Goal: Find specific page/section: Find specific page/section

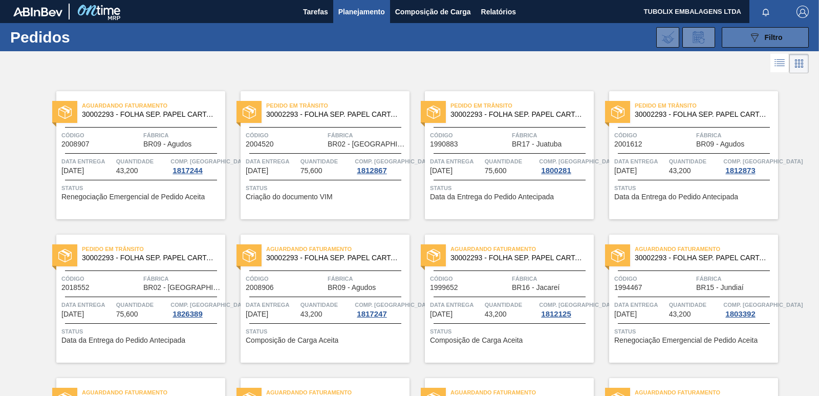
click at [744, 36] on button "089F7B8B-B2A5-4AFE-B5C0-19BA573D28AC Filtro" at bounding box center [765, 37] width 87 height 20
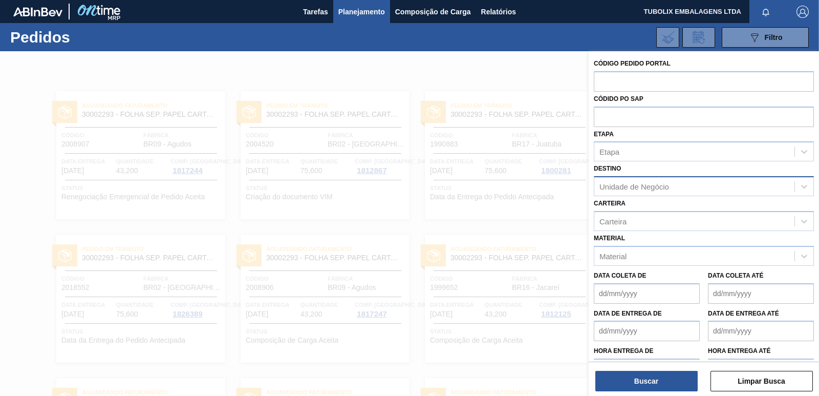
click at [630, 185] on div "Unidade de Negócio" at bounding box center [635, 186] width 70 height 9
type input "jaca"
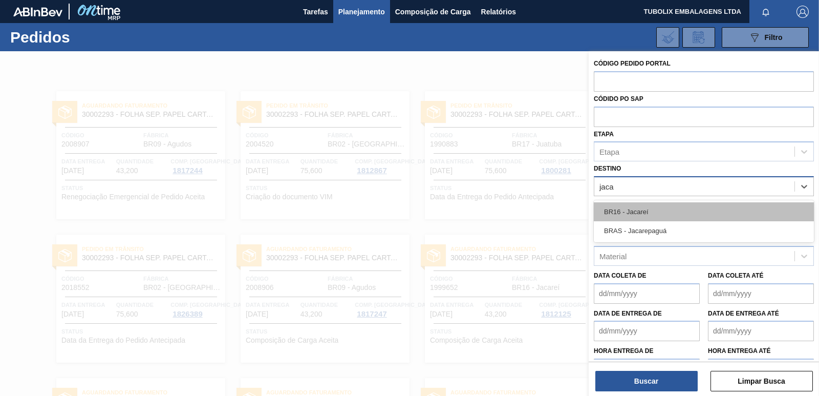
click at [633, 210] on div "BR16 - Jacareí" at bounding box center [704, 211] width 220 height 19
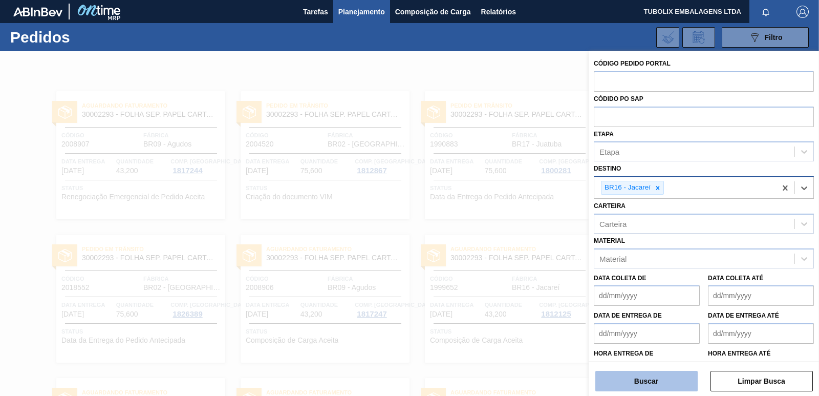
click at [668, 388] on button "Buscar" at bounding box center [647, 381] width 102 height 20
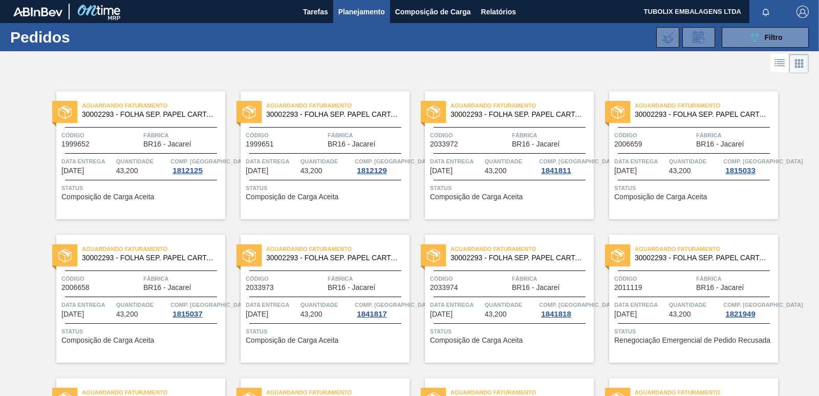
drag, startPoint x: 759, startPoint y: 37, endPoint x: 730, endPoint y: 70, distance: 43.6
click at [759, 36] on icon "089F7B8B-B2A5-4AFE-B5C0-19BA573D28AC" at bounding box center [755, 37] width 12 height 12
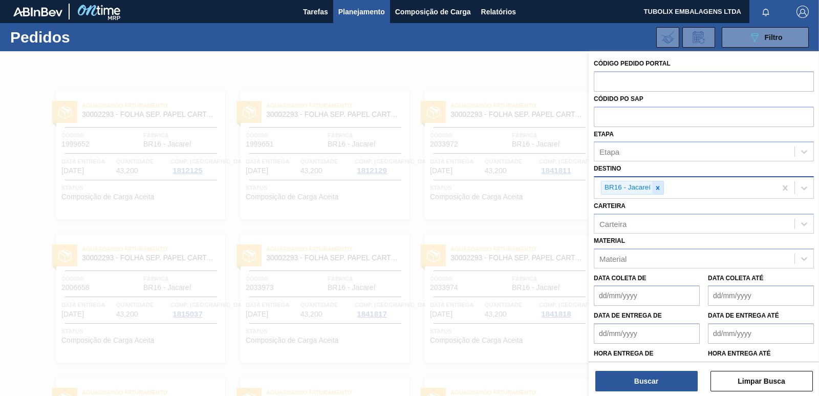
click at [656, 188] on icon at bounding box center [658, 187] width 7 height 7
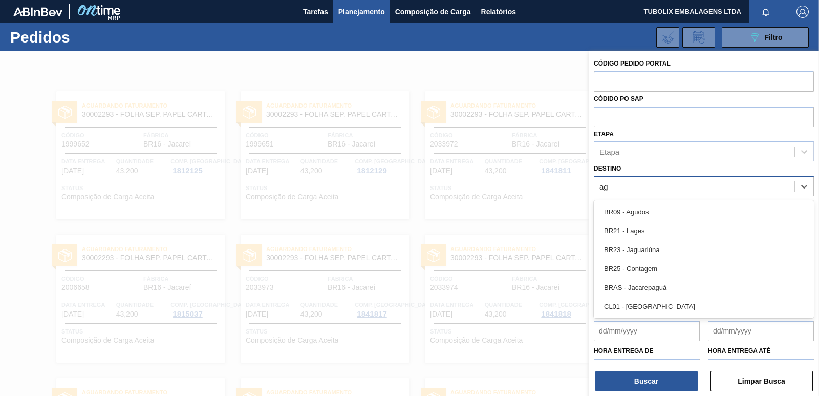
type input "agu"
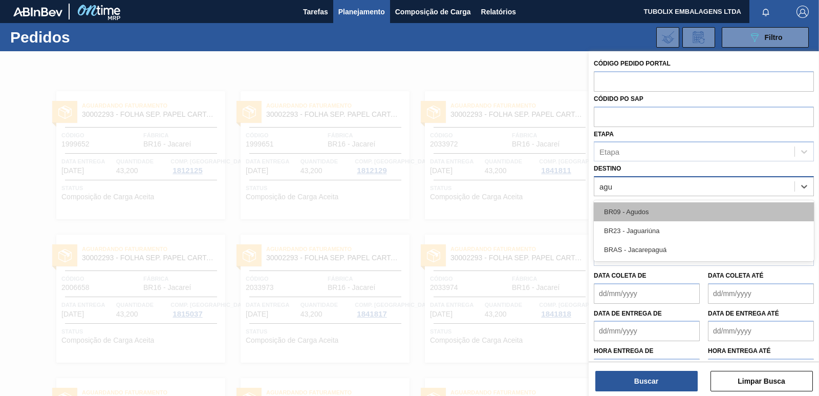
click at [641, 211] on div "BR09 - Agudos" at bounding box center [704, 211] width 220 height 19
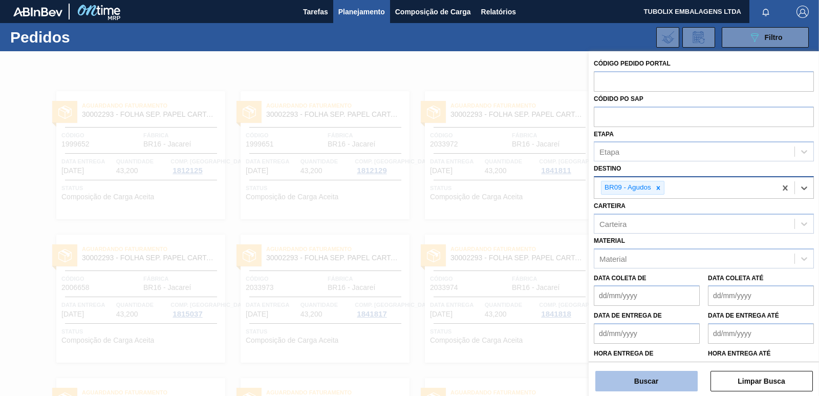
click at [654, 376] on button "Buscar" at bounding box center [647, 381] width 102 height 20
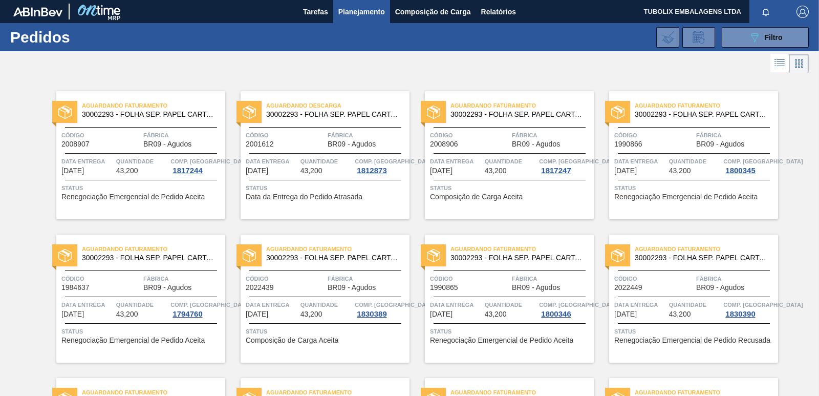
click at [104, 256] on span "30002293 - FOLHA SEP. PAPEL CARTAO 1200x1000M 350g" at bounding box center [149, 258] width 135 height 8
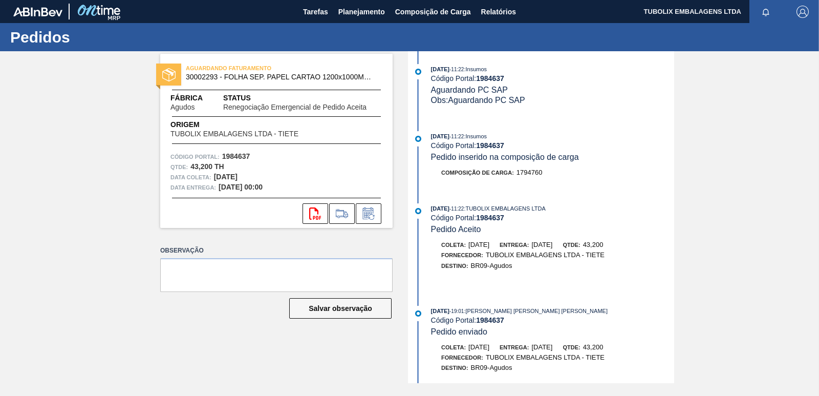
scroll to position [415, 0]
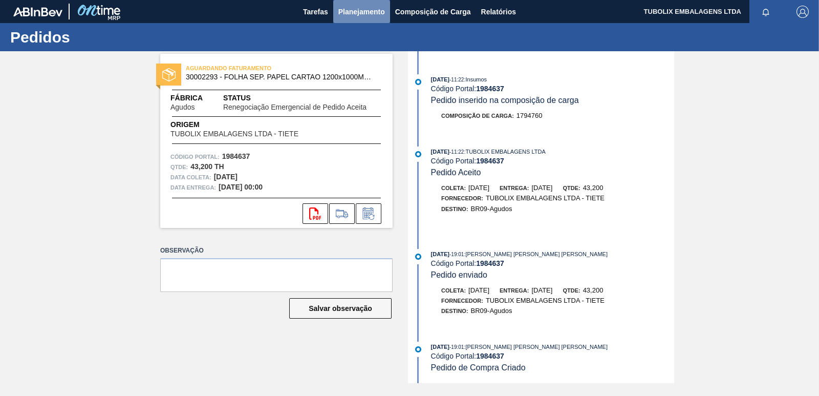
click at [367, 10] on span "Planejamento" at bounding box center [362, 12] width 47 height 12
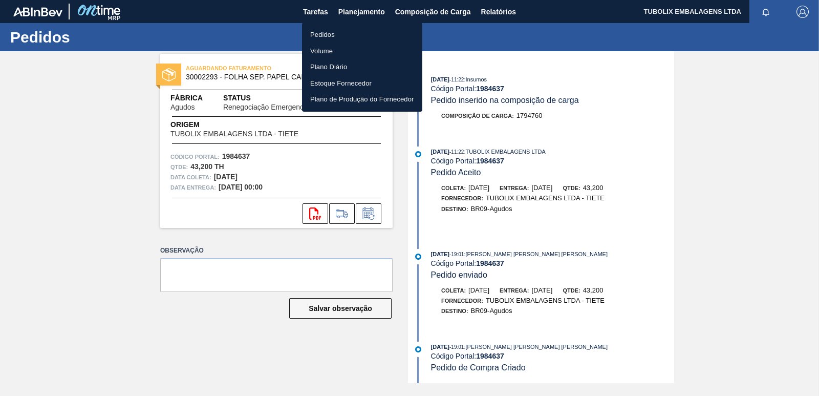
click at [336, 34] on li "Pedidos" at bounding box center [362, 35] width 120 height 16
